Goal: Task Accomplishment & Management: Manage account settings

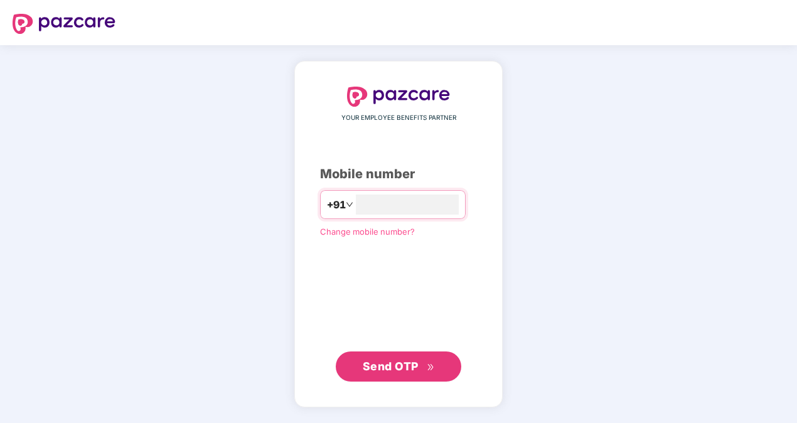
type input "**********"
drag, startPoint x: 409, startPoint y: 368, endPoint x: 402, endPoint y: 367, distance: 7.6
click at [407, 368] on span "Send OTP" at bounding box center [391, 366] width 56 height 13
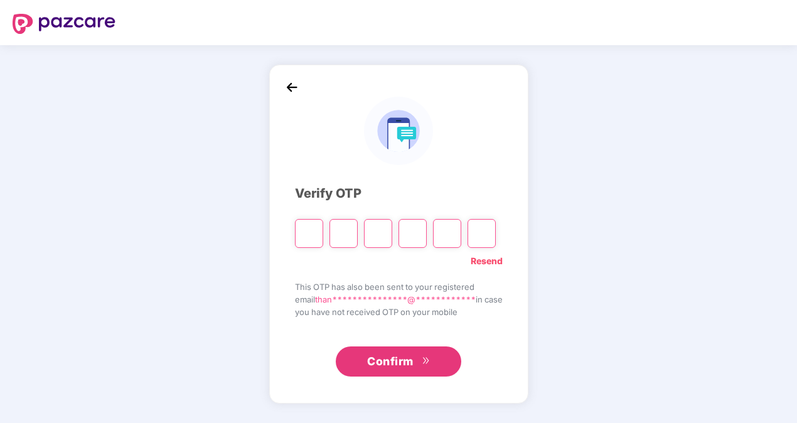
type input "*"
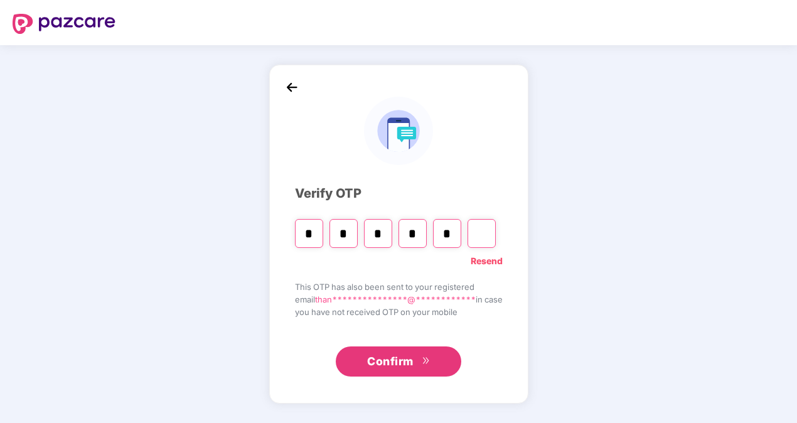
type input "*"
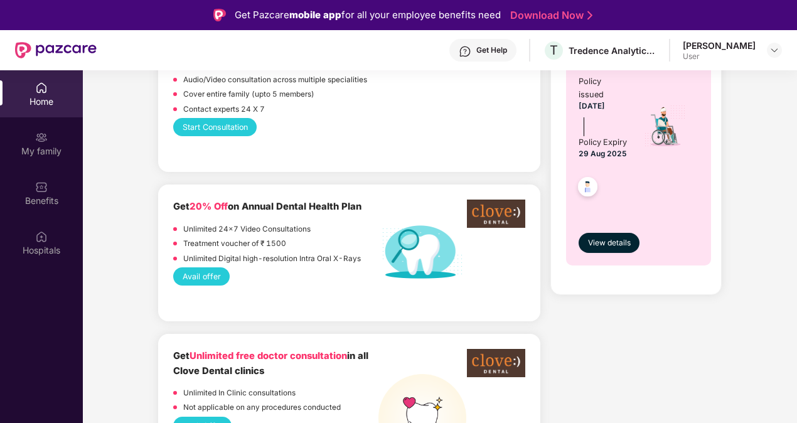
scroll to position [941, 0]
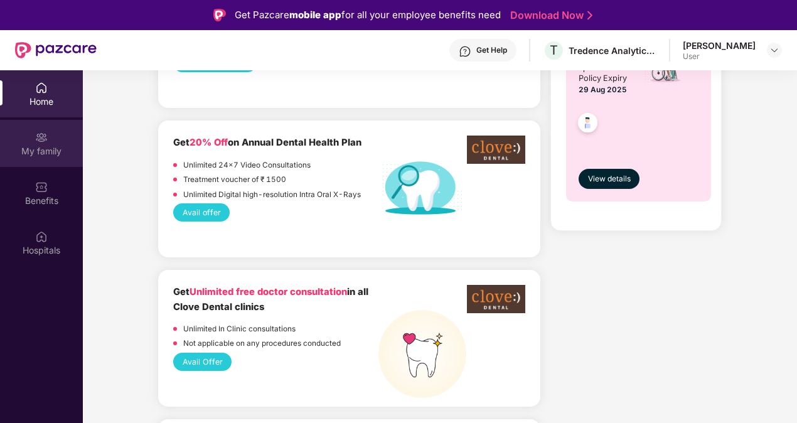
click at [36, 148] on div "My family" at bounding box center [41, 151] width 83 height 13
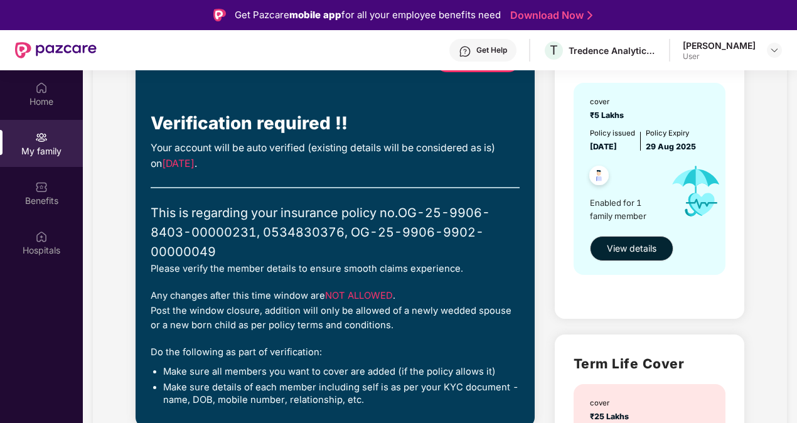
scroll to position [251, 0]
